Goal: Information Seeking & Learning: Learn about a topic

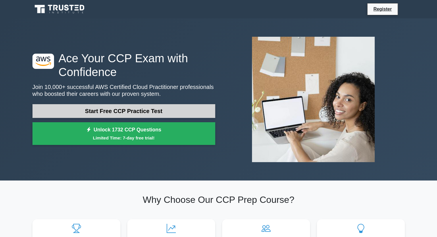
click at [104, 107] on link "Start Free CCP Practice Test" at bounding box center [123, 111] width 183 height 14
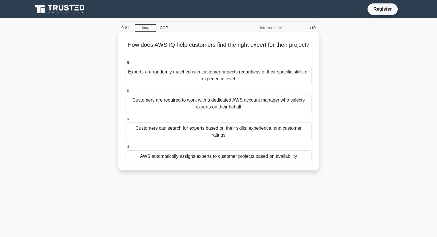
click at [194, 152] on div "AWS automatically assigns experts to customer projects based on availability" at bounding box center [219, 157] width 186 height 12
click at [126, 149] on input "d. AWS automatically assigns experts to customer projects based on availability" at bounding box center [126, 147] width 0 height 4
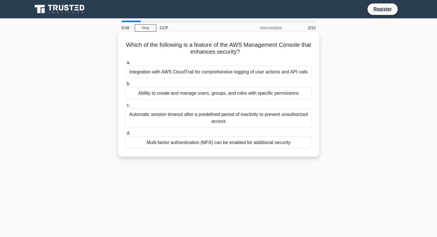
click at [214, 147] on div "Multi-factor authentication (MFA) can be enabled for additional security" at bounding box center [219, 143] width 186 height 12
click at [126, 135] on input "d. Multi-factor authentication (MFA) can be enabled for additional security" at bounding box center [126, 134] width 0 height 4
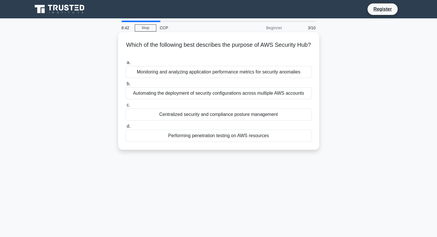
click at [212, 95] on div "Automating the deployment of security configurations across multiple AWS accoun…" at bounding box center [219, 93] width 186 height 12
click at [126, 86] on input "b. Automating the deployment of security configurations across multiple AWS acc…" at bounding box center [126, 84] width 0 height 4
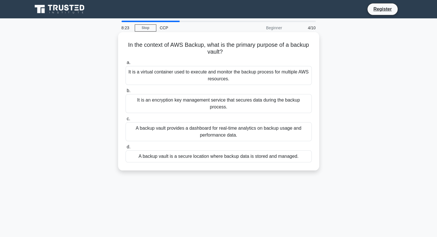
click at [211, 84] on div "It is a virtual container used to execute and monitor the backup process for mu…" at bounding box center [219, 75] width 186 height 19
click at [126, 65] on input "a. It is a virtual container used to execute and monitor the backup process for…" at bounding box center [126, 63] width 0 height 4
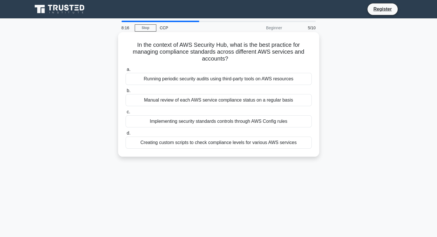
click at [209, 103] on div "Manual review of each AWS service compliance status on a regular basis" at bounding box center [219, 100] width 186 height 12
click at [126, 93] on input "b. Manual review of each AWS service compliance status on a regular basis" at bounding box center [126, 91] width 0 height 4
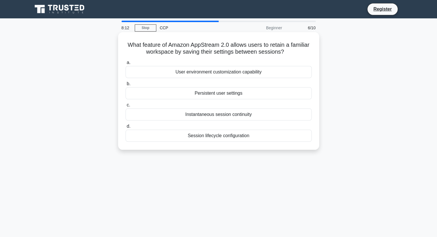
click at [214, 95] on div "Persistent user settings" at bounding box center [219, 93] width 186 height 12
click at [126, 86] on input "b. Persistent user settings" at bounding box center [126, 84] width 0 height 4
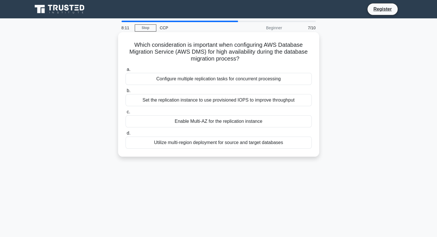
click at [219, 80] on div "Configure multiple replication tasks for concurrent processing" at bounding box center [219, 79] width 186 height 12
click at [126, 72] on input "a. Configure multiple replication tasks for concurrent processing" at bounding box center [126, 70] width 0 height 4
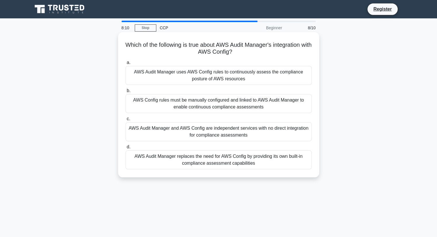
click at [221, 97] on div "AWS Config rules must be manually configured and linked to AWS Audit Manager to…" at bounding box center [219, 103] width 186 height 19
click at [126, 93] on input "b. AWS Config rules must be manually configured and linked to AWS Audit Manager…" at bounding box center [126, 91] width 0 height 4
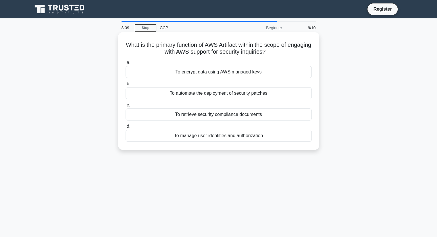
click at [221, 71] on div "To encrypt data using AWS managed keys" at bounding box center [219, 72] width 186 height 12
click at [126, 65] on input "a. To encrypt data using AWS managed keys" at bounding box center [126, 63] width 0 height 4
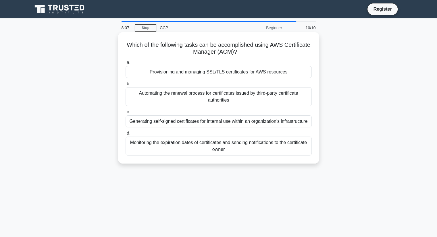
click at [221, 101] on div "Automating the renewal process for certificates issued by third-party certifica…" at bounding box center [219, 96] width 186 height 19
click at [126, 86] on input "b. Automating the renewal process for certificates issued by third-party certif…" at bounding box center [126, 84] width 0 height 4
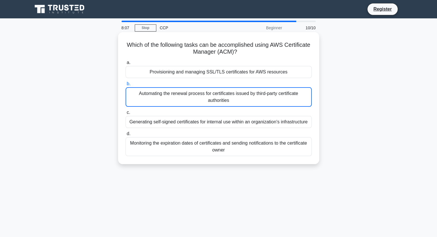
click at [221, 101] on div "Automating the renewal process for certificates issued by third-party certifica…" at bounding box center [219, 97] width 186 height 20
click at [126, 86] on input "b. Automating the renewal process for certificates issued by third-party certif…" at bounding box center [126, 84] width 0 height 4
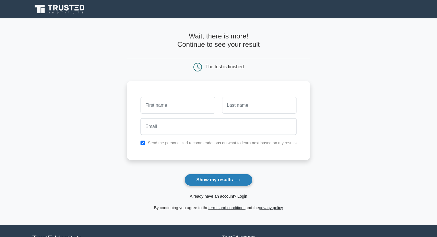
click at [221, 180] on button "Show my results" at bounding box center [218, 180] width 68 height 12
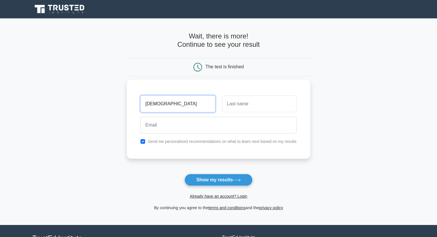
type input "[DEMOGRAPHIC_DATA]"
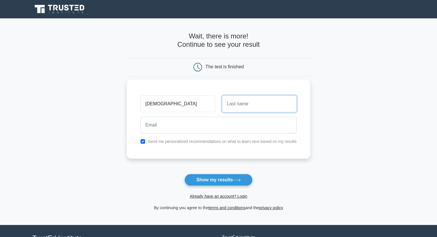
click at [230, 104] on input "text" at bounding box center [259, 104] width 74 height 17
type input "ram"
click at [142, 141] on input "checkbox" at bounding box center [142, 141] width 5 height 5
checkbox input "false"
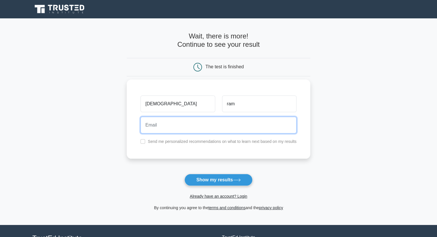
click at [160, 132] on input "email" at bounding box center [218, 125] width 156 height 17
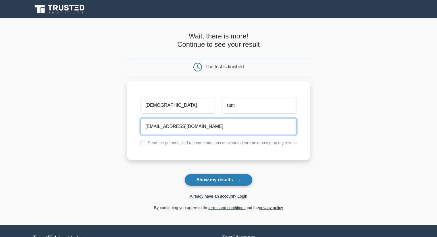
type input "[EMAIL_ADDRESS][DOMAIN_NAME]"
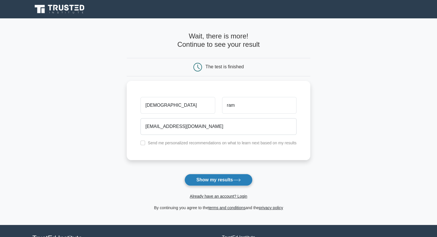
click at [203, 178] on button "Show my results" at bounding box center [218, 180] width 68 height 12
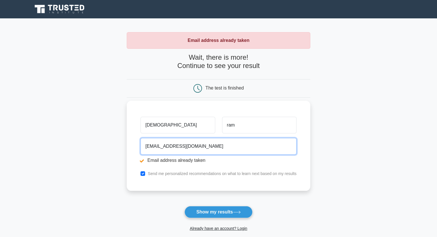
click at [154, 145] on input "123@gmail.com" at bounding box center [218, 146] width 156 height 17
type input "shiva@gmail.com"
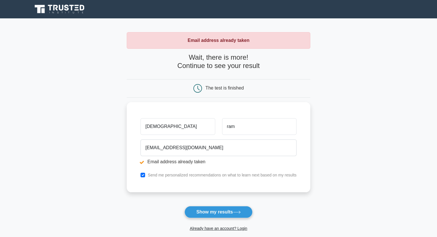
click at [203, 205] on form "Wait, there is more! Continue to see your result The test is finished shiva ram" at bounding box center [219, 148] width 184 height 190
click at [206, 209] on button "Show my results" at bounding box center [218, 212] width 68 height 12
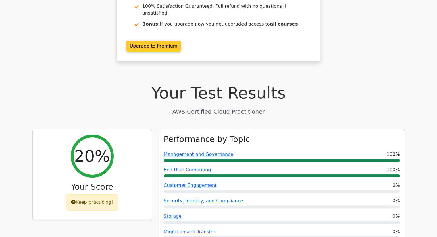
scroll to position [88, 0]
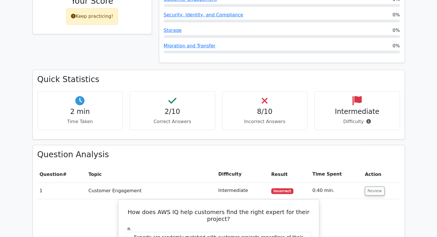
drag, startPoint x: 214, startPoint y: 82, endPoint x: 157, endPoint y: 134, distance: 76.7
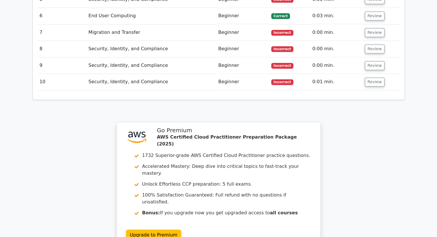
scroll to position [843, 0]
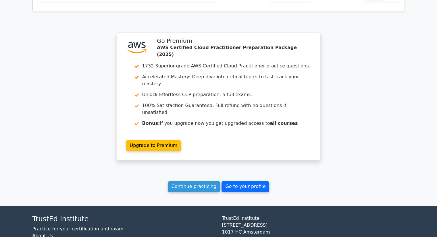
click at [240, 181] on link "Go to your profile" at bounding box center [245, 186] width 48 height 11
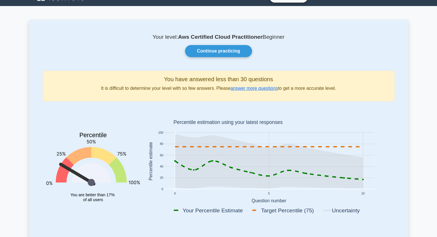
scroll to position [13, 0]
click at [212, 51] on link "Continue practicing" at bounding box center [218, 51] width 67 height 12
